Goal: Information Seeking & Learning: Learn about a topic

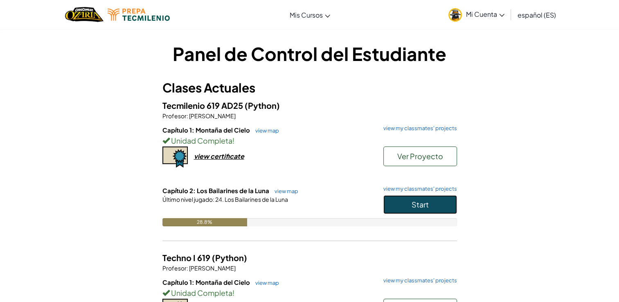
click at [426, 211] on button "Start" at bounding box center [420, 204] width 74 height 19
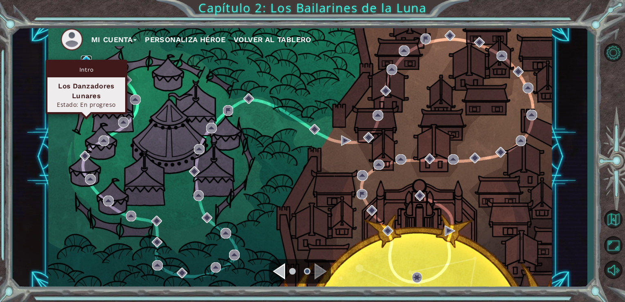
click at [85, 57] on img at bounding box center [86, 61] width 11 height 11
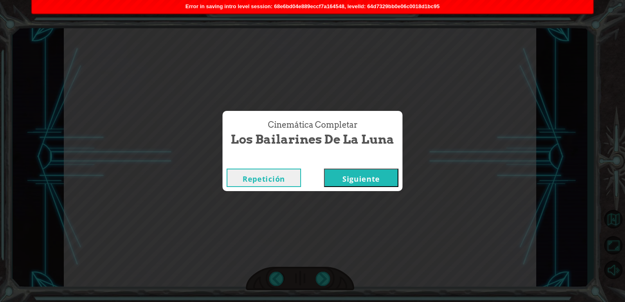
click at [333, 178] on button "Siguiente" at bounding box center [361, 177] width 74 height 18
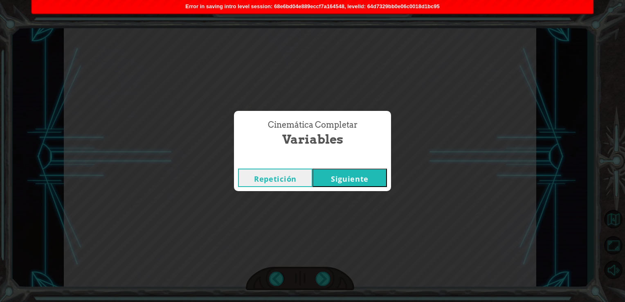
click at [333, 178] on button "Siguiente" at bounding box center [349, 177] width 74 height 18
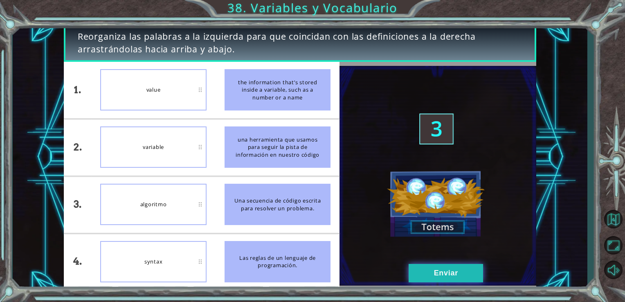
click at [476, 271] on button "Enviar" at bounding box center [445, 273] width 74 height 18
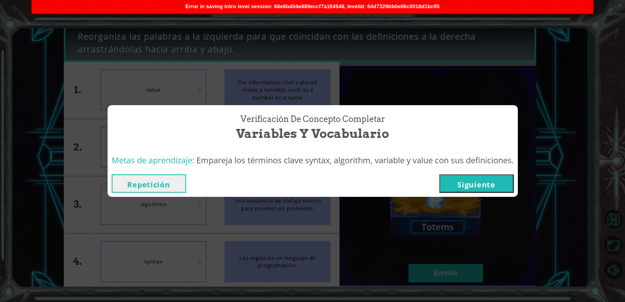
click at [481, 185] on button "Siguiente" at bounding box center [476, 183] width 74 height 18
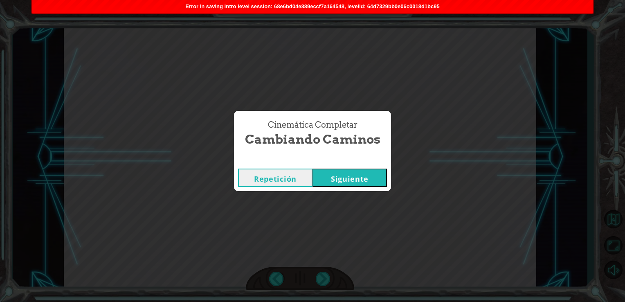
click at [386, 174] on button "Siguiente" at bounding box center [349, 177] width 74 height 18
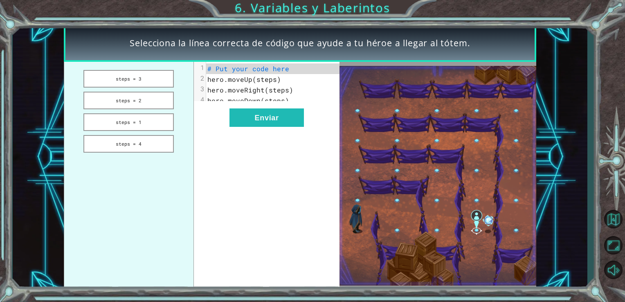
click at [262, 70] on span "# Put your code here" at bounding box center [248, 68] width 82 height 9
click at [259, 70] on span "# Put your code here" at bounding box center [248, 68] width 82 height 9
click at [136, 124] on button "steps = 1" at bounding box center [128, 122] width 90 height 18
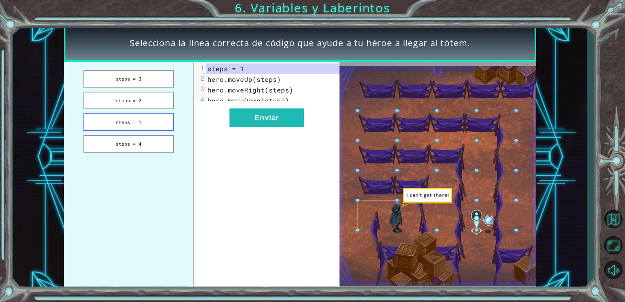
click at [136, 124] on button "steps = 1" at bounding box center [128, 122] width 90 height 18
click at [276, 121] on button "Enviar" at bounding box center [266, 117] width 74 height 18
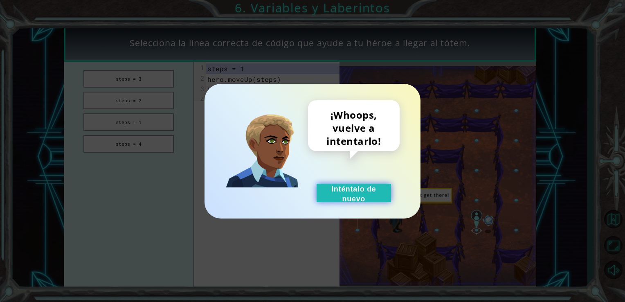
click at [352, 193] on button "Inténtalo de nuevo" at bounding box center [353, 193] width 74 height 18
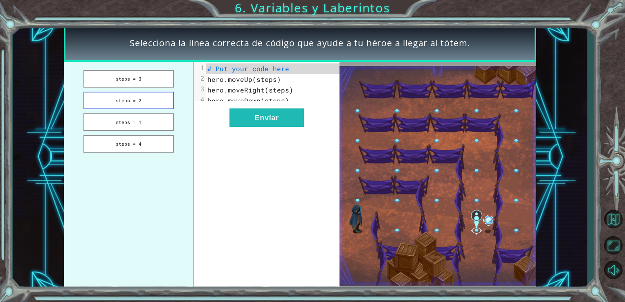
click at [144, 99] on button "steps = 2" at bounding box center [128, 101] width 90 height 18
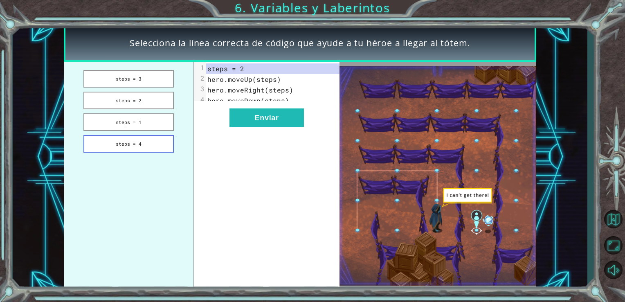
click at [141, 146] on button "steps = 4" at bounding box center [128, 144] width 90 height 18
click at [148, 121] on button "steps = 1" at bounding box center [128, 122] width 90 height 18
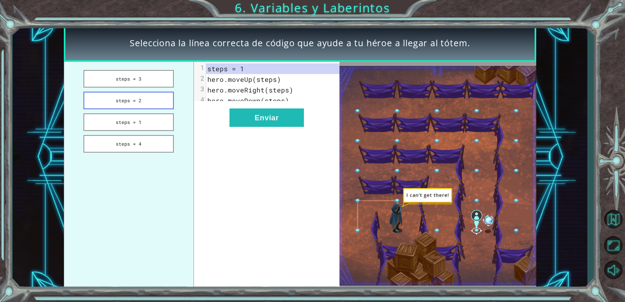
click at [161, 96] on button "steps = 2" at bounding box center [128, 101] width 90 height 18
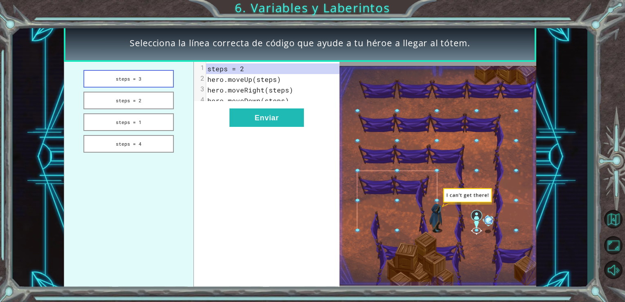
click at [161, 78] on button "steps = 3" at bounding box center [128, 79] width 90 height 18
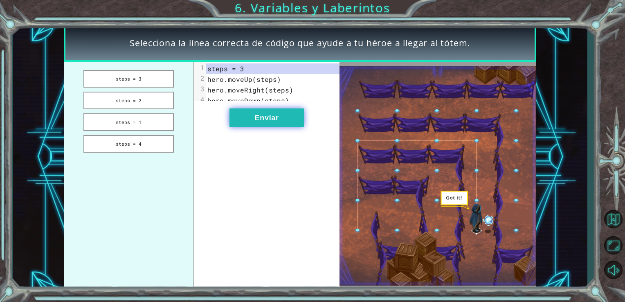
click at [269, 124] on button "Enviar" at bounding box center [266, 117] width 74 height 18
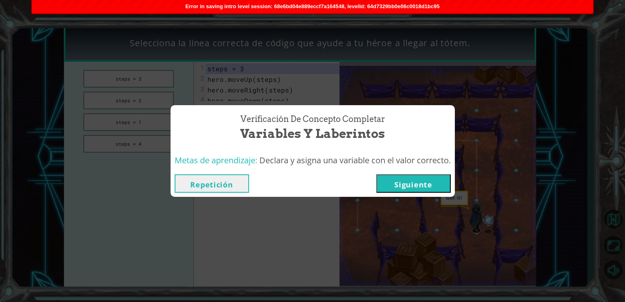
click at [422, 187] on button "Siguiente" at bounding box center [413, 183] width 74 height 18
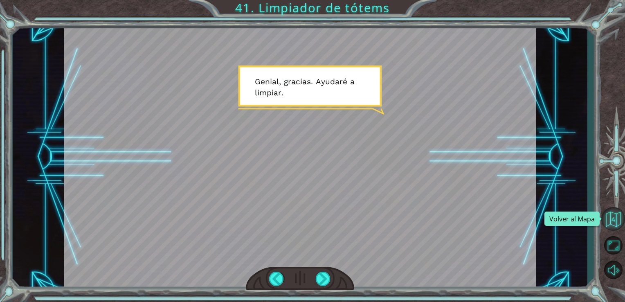
click at [618, 218] on button "Volver al Mapa" at bounding box center [613, 219] width 24 height 24
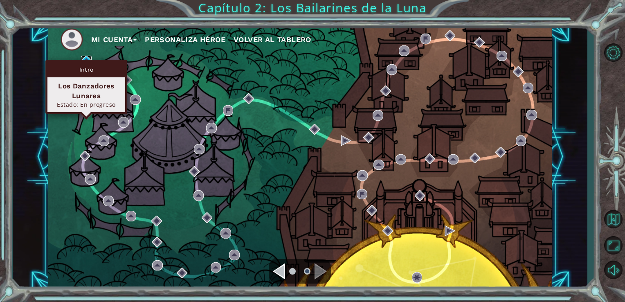
click at [86, 59] on img at bounding box center [86, 61] width 11 height 11
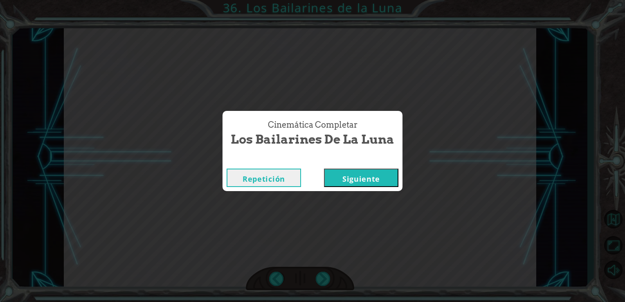
click at [281, 181] on button "Repetición" at bounding box center [264, 177] width 74 height 18
